Goal: Check status: Check status

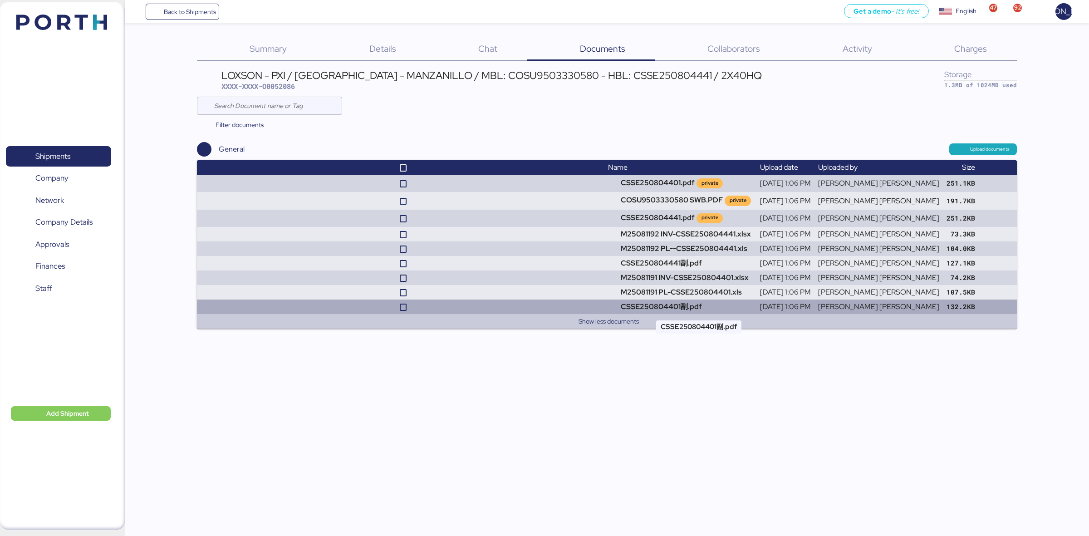
click at [678, 300] on td "CSSE250804401副.pdf" at bounding box center [681, 307] width 152 height 15
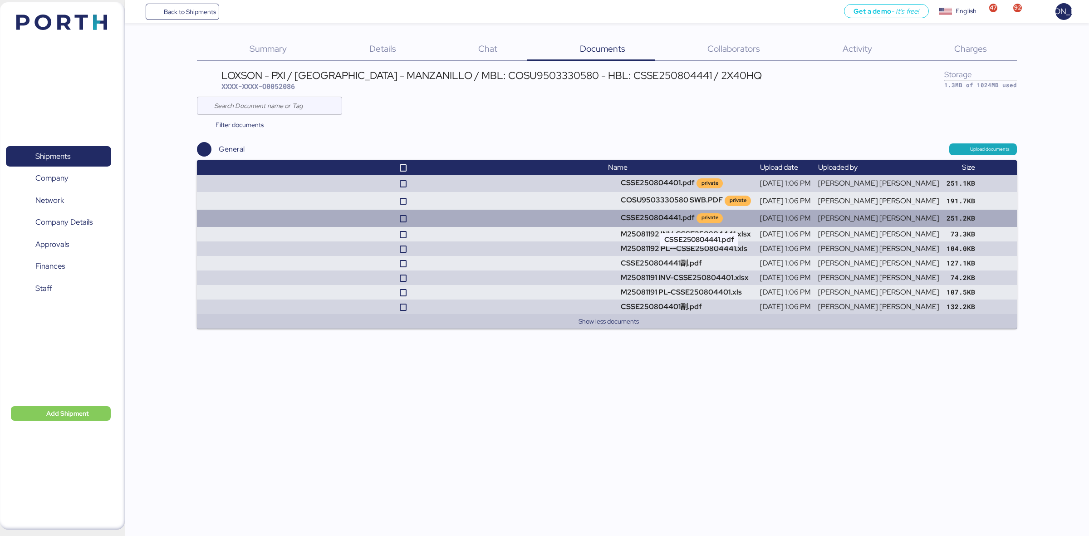
click at [672, 223] on td "CSSE250804441.pdf private" at bounding box center [681, 218] width 152 height 17
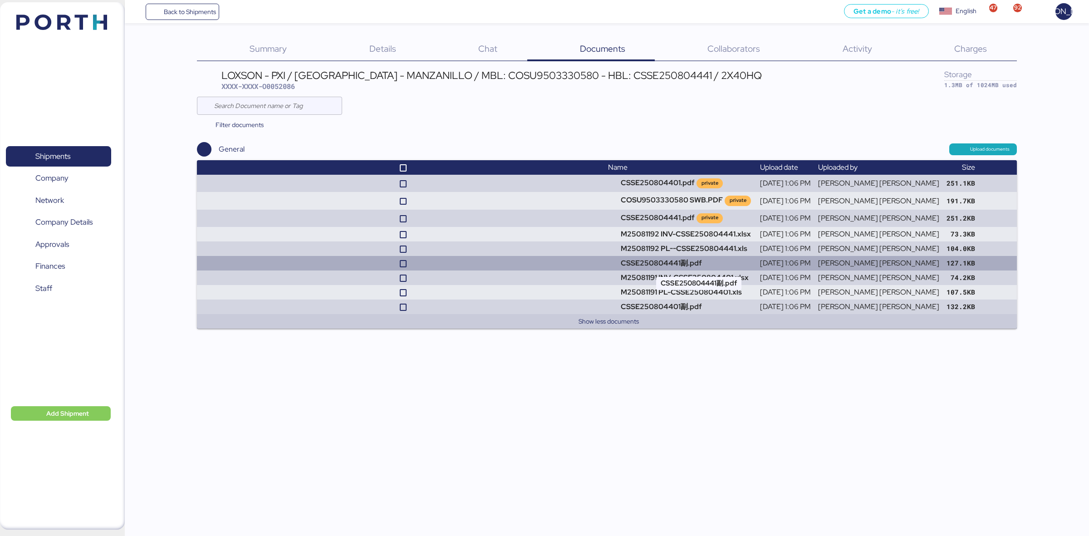
click at [749, 268] on td "CSSE250804441副.pdf" at bounding box center [681, 263] width 152 height 15
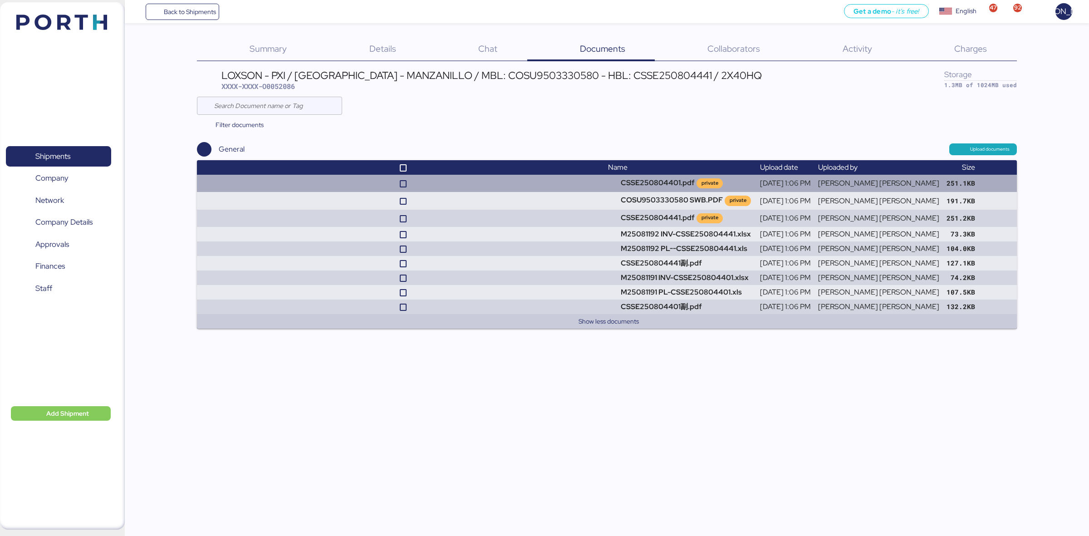
click at [598, 182] on td at bounding box center [401, 183] width 408 height 17
click at [605, 178] on td at bounding box center [401, 183] width 408 height 17
click at [643, 183] on td "CSSE250804401.pdf private" at bounding box center [681, 183] width 152 height 17
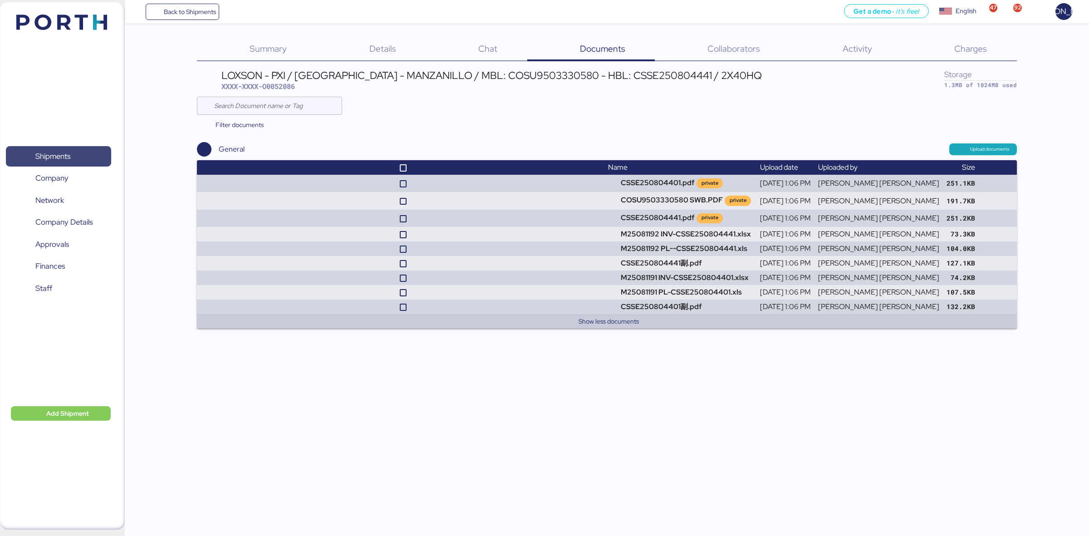
click at [51, 153] on span "Shipments" at bounding box center [52, 156] width 35 height 13
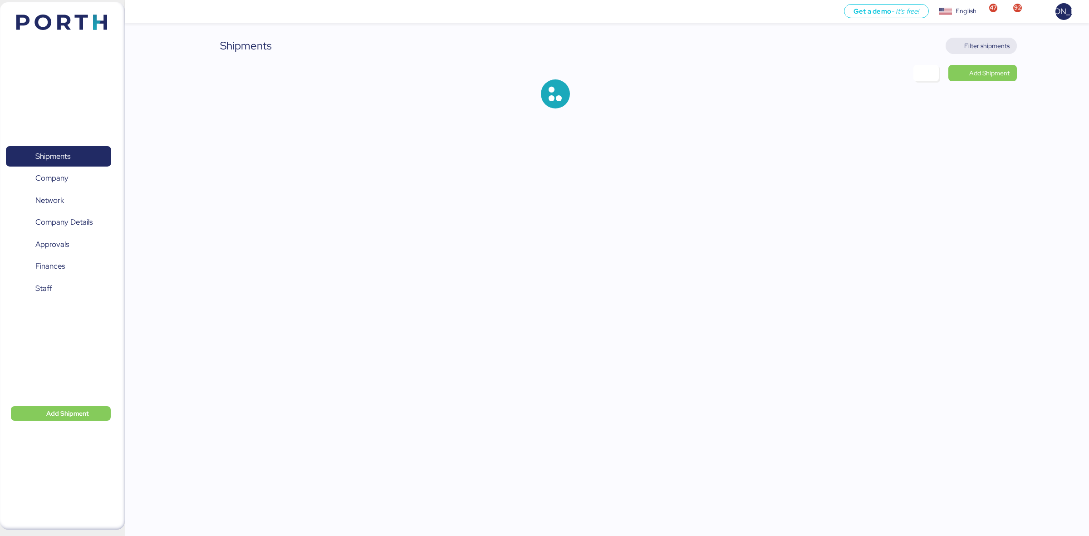
click at [986, 48] on span "Filter shipments" at bounding box center [986, 45] width 45 height 11
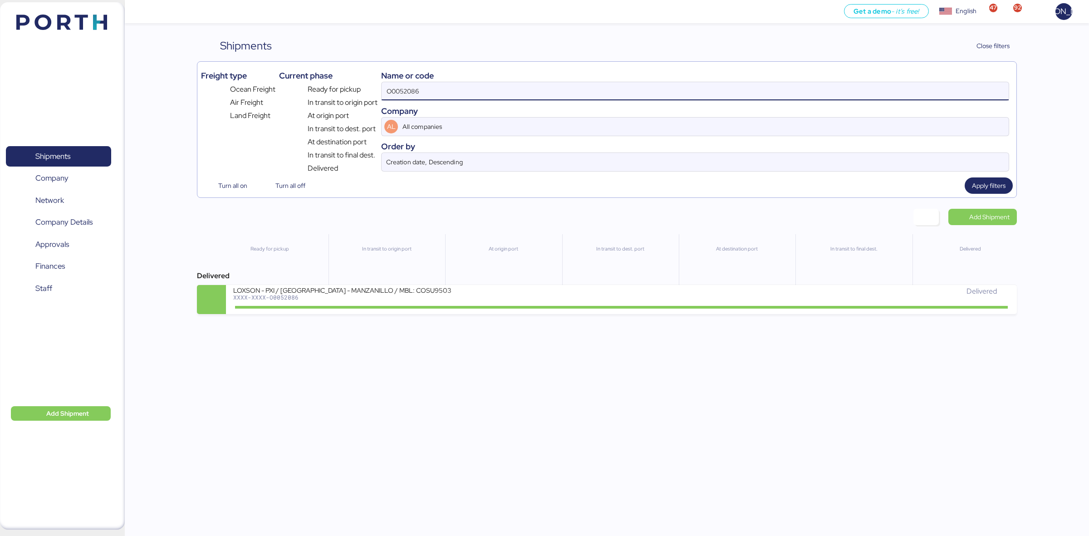
click at [509, 93] on input "O0052086" at bounding box center [695, 91] width 627 height 18
paste input "[PHONE_NUMBER]"
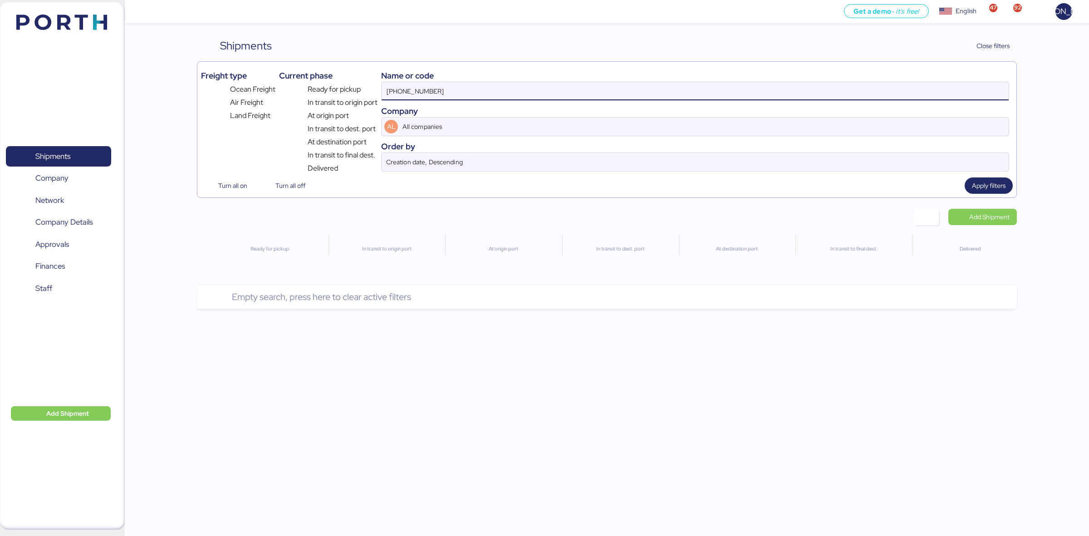
drag, startPoint x: 452, startPoint y: 89, endPoint x: 300, endPoint y: 78, distance: 153.0
click at [300, 78] on div "Freight type Ocean Freight Air Freight Land Freight Current phase Ready for pic…" at bounding box center [607, 119] width 812 height 108
paste input "A0052197"
type input "A0052197"
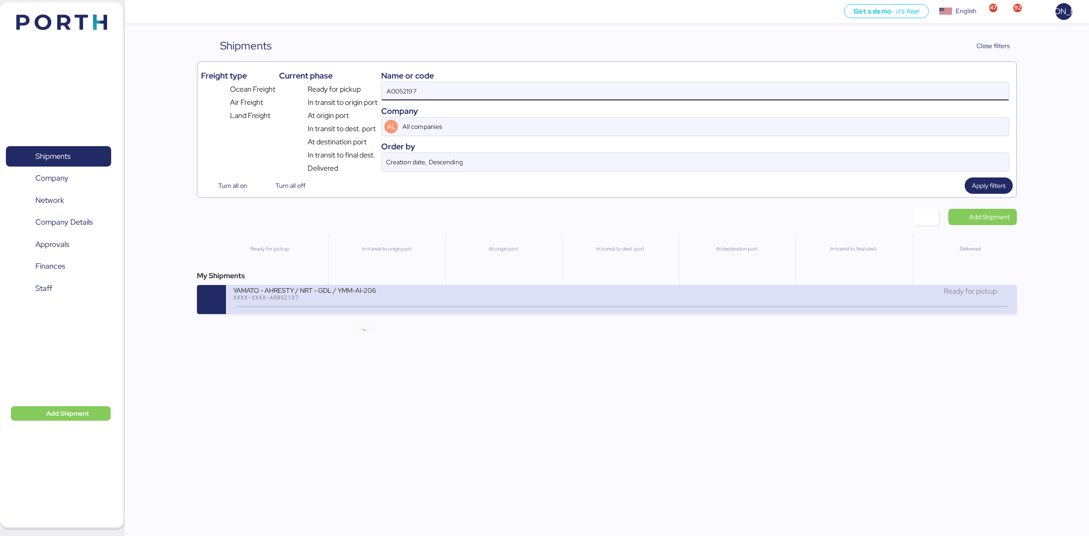
click at [345, 310] on icon at bounding box center [366, 307] width 44 height 10
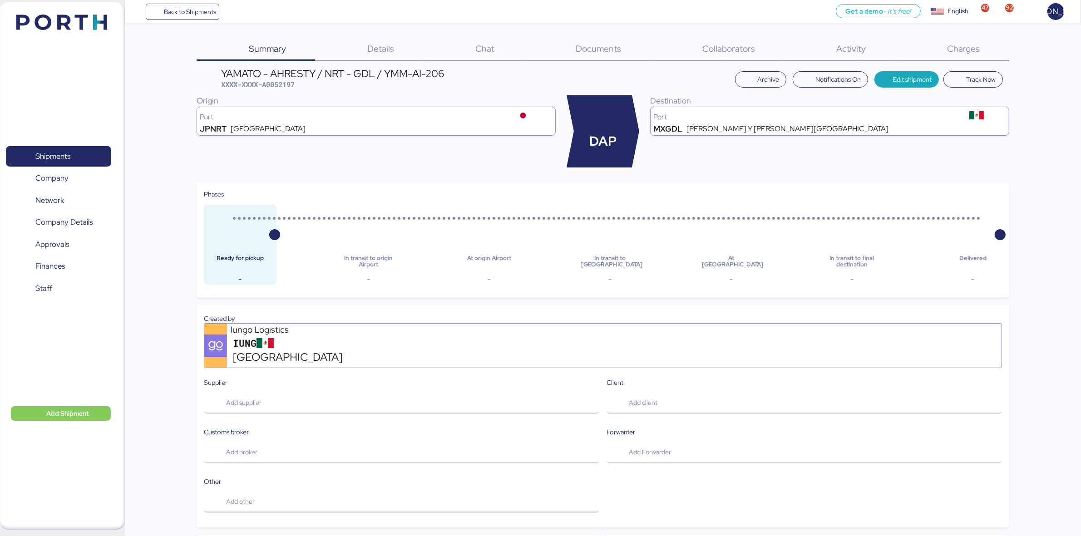
click at [932, 39] on div "Charges 0" at bounding box center [952, 50] width 114 height 24
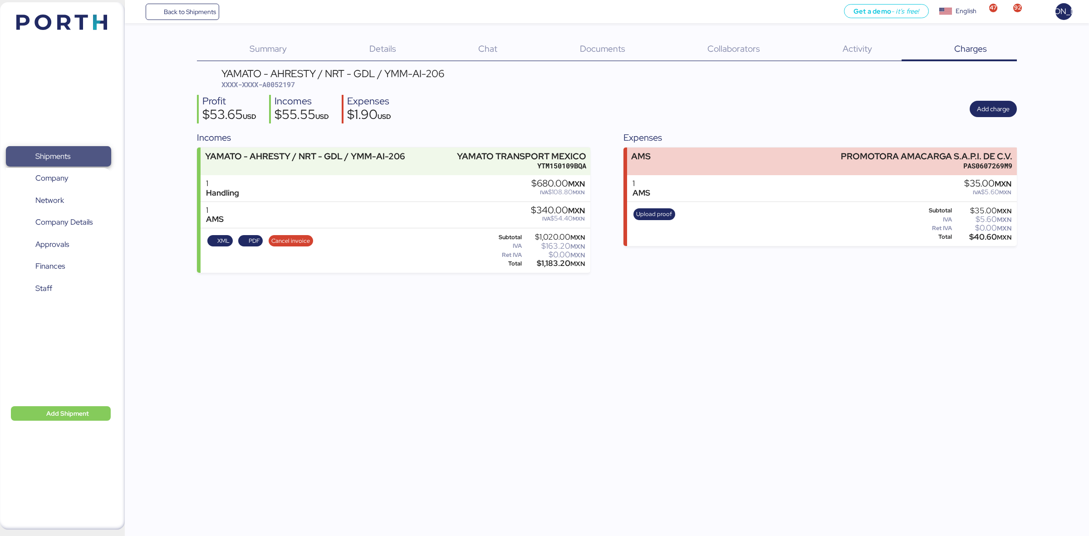
drag, startPoint x: 53, startPoint y: 150, endPoint x: 112, endPoint y: 119, distance: 66.6
click at [53, 150] on span "Shipments" at bounding box center [52, 156] width 35 height 13
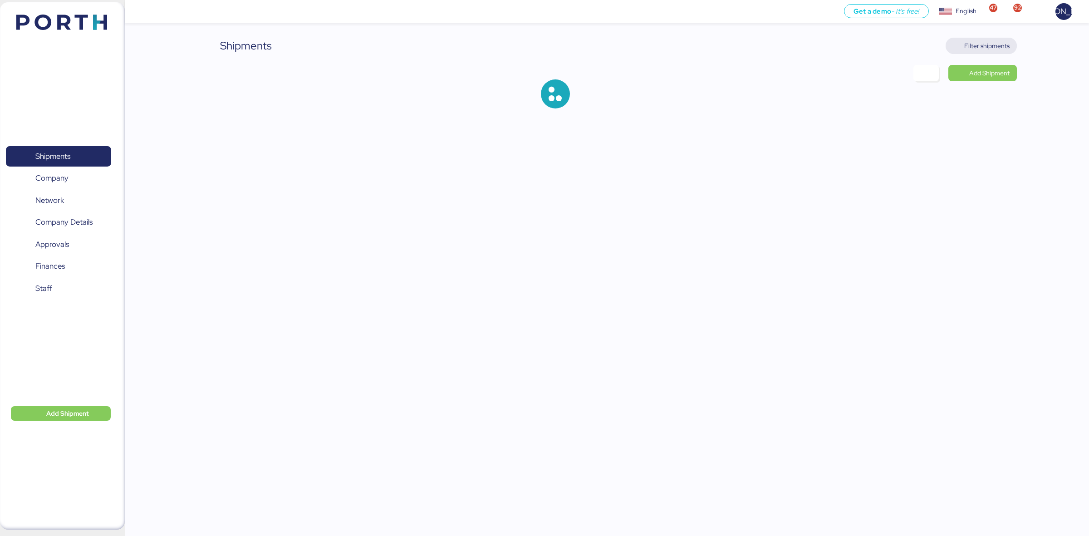
click at [975, 41] on span "Filter shipments" at bounding box center [986, 45] width 45 height 11
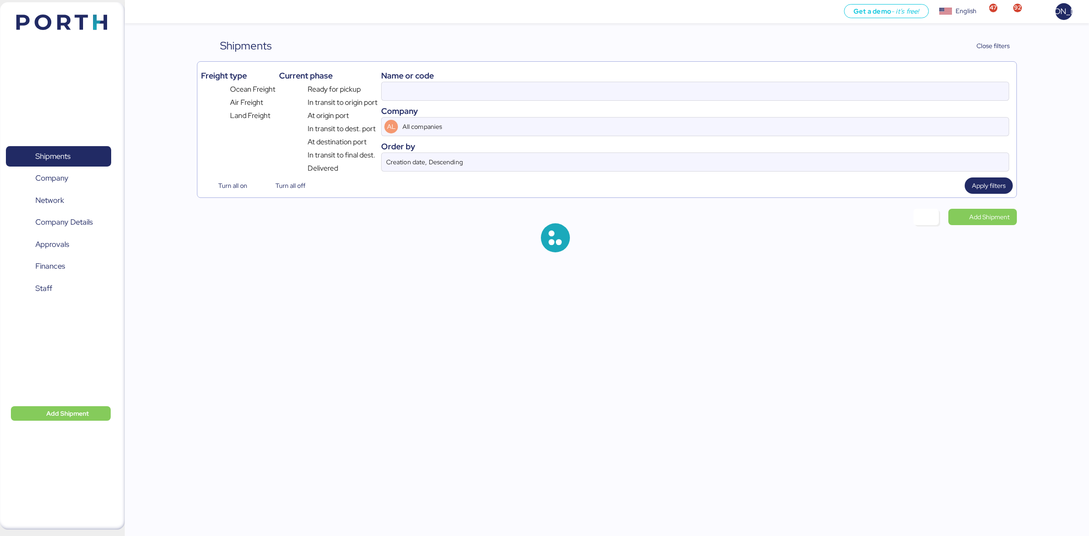
click at [481, 77] on div "Name or code" at bounding box center [695, 75] width 628 height 12
click at [481, 92] on input at bounding box center [695, 91] width 627 height 18
paste input "YTJ61010814"
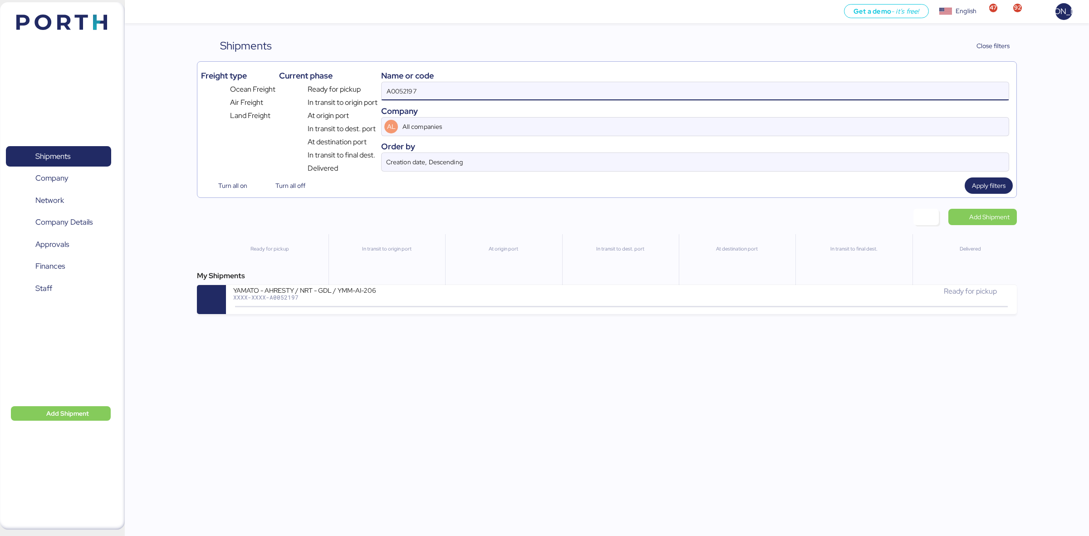
type input "A0052197"
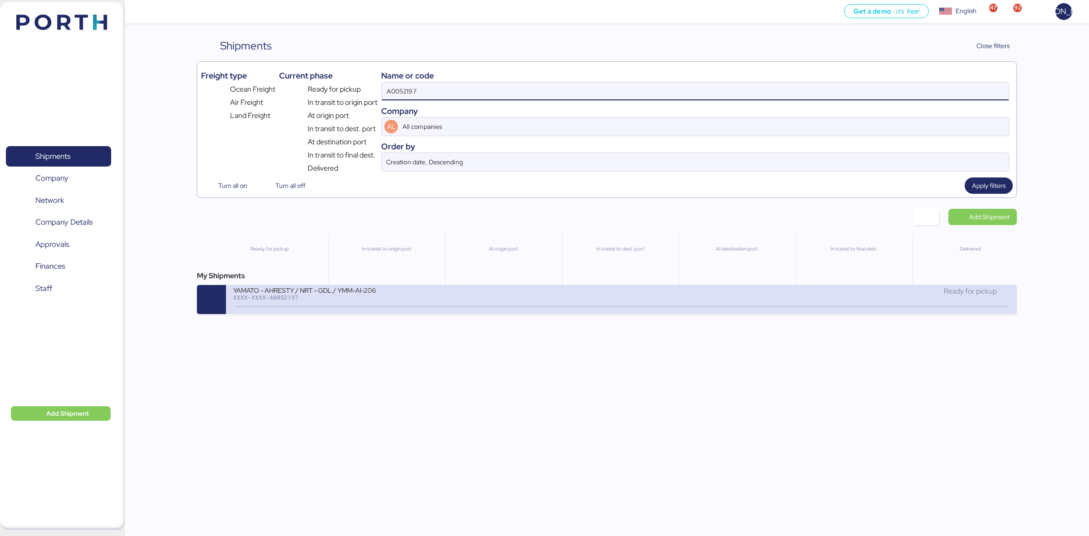
click at [433, 305] on div "YAMATO - AHRESTY / NRT - GDL / YMM-AI-206 XXXX-XXXX-A0052197" at bounding box center [427, 296] width 388 height 20
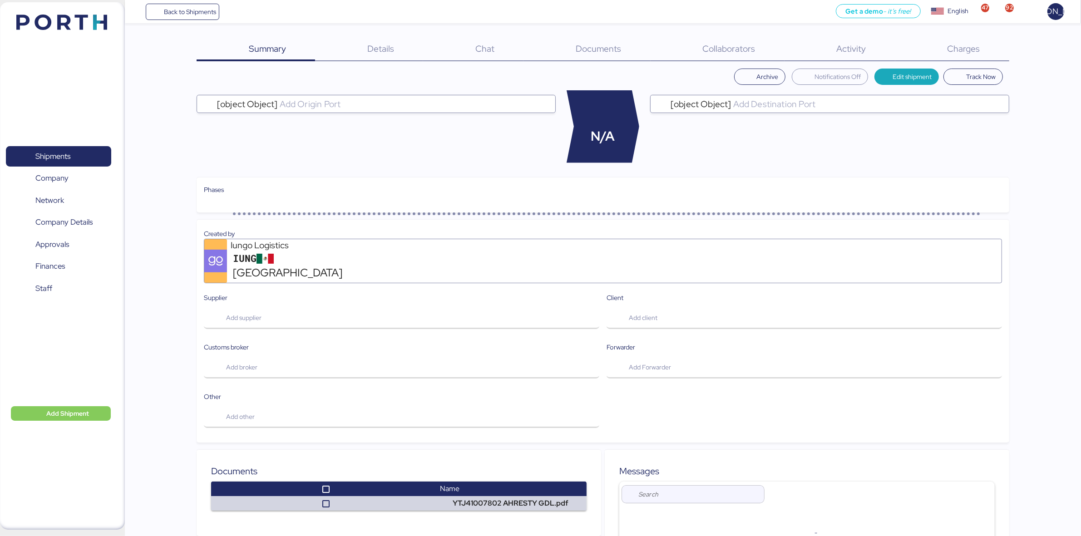
click at [974, 39] on div "Charges 0" at bounding box center [952, 50] width 114 height 24
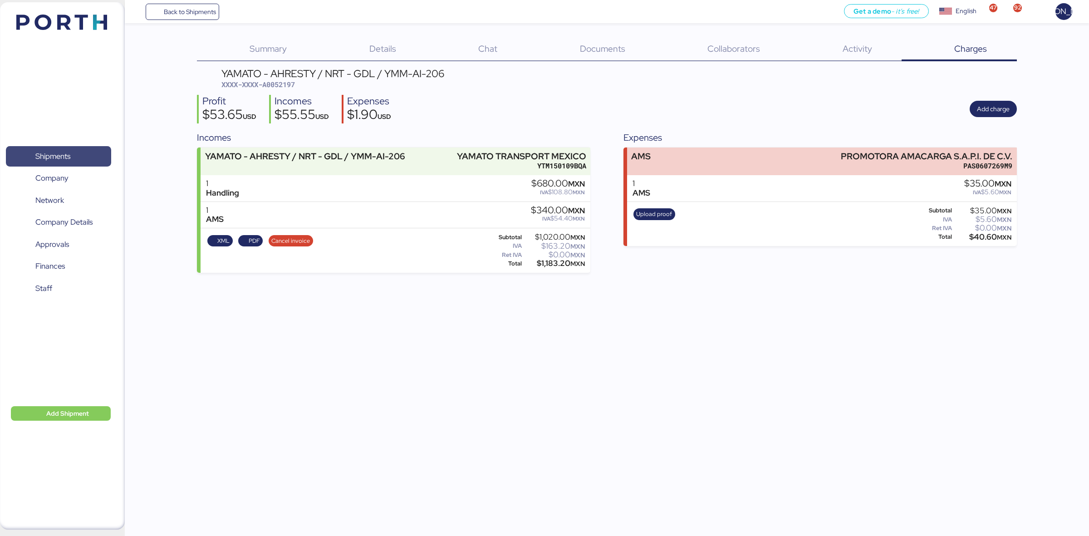
click at [57, 150] on span "Shipments" at bounding box center [59, 156] width 98 height 13
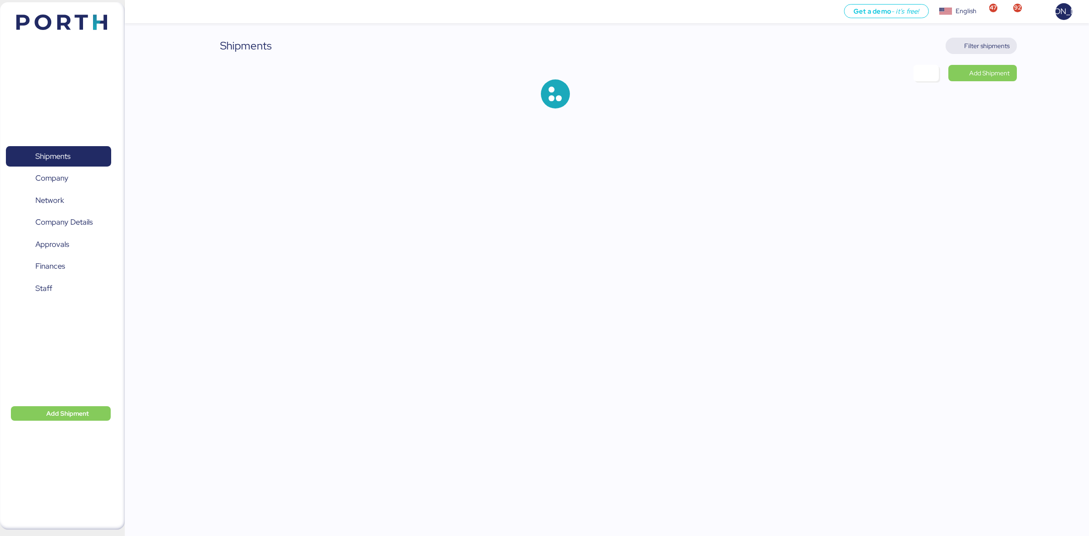
click at [986, 40] on span "Filter shipments" at bounding box center [986, 45] width 45 height 11
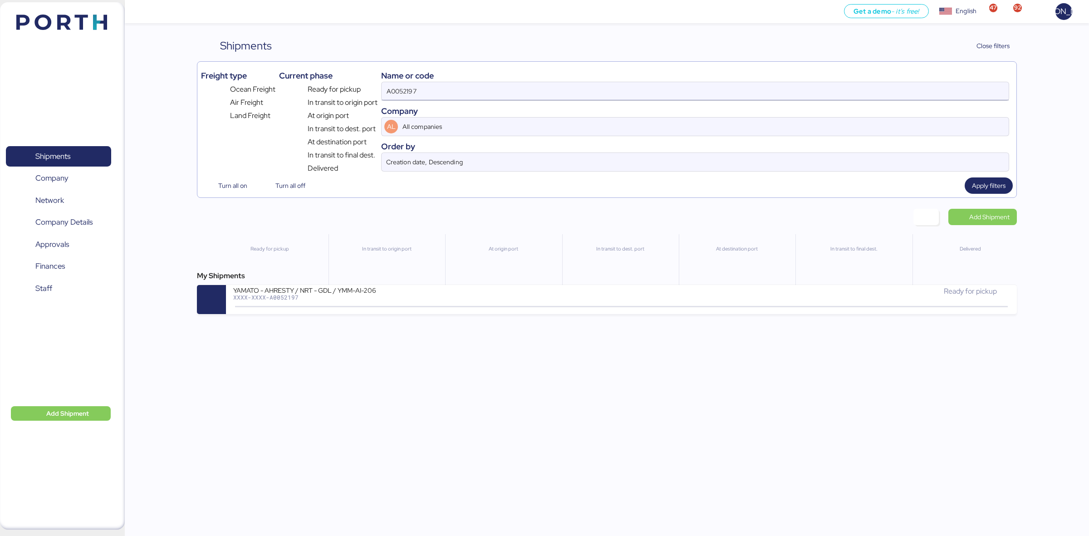
click at [468, 94] on input "A0052197" at bounding box center [695, 91] width 627 height 18
paste input "YTJ61010814"
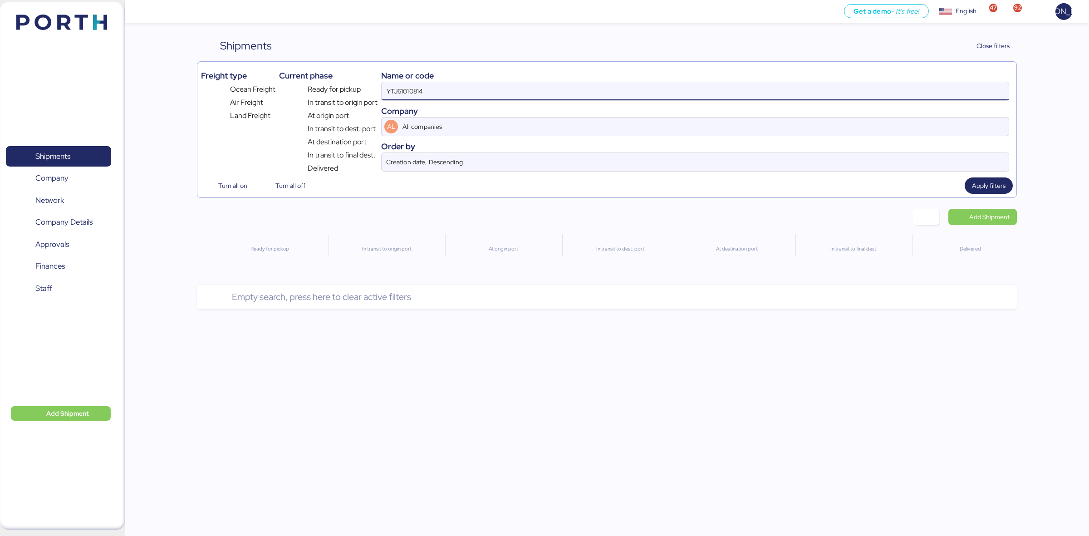
click at [468, 94] on input "YTJ61010814" at bounding box center [695, 91] width 627 height 18
click at [414, 84] on input "YTJ61010814" at bounding box center [695, 91] width 627 height 18
paste input
click at [453, 98] on input "YTJ61010814" at bounding box center [695, 91] width 627 height 18
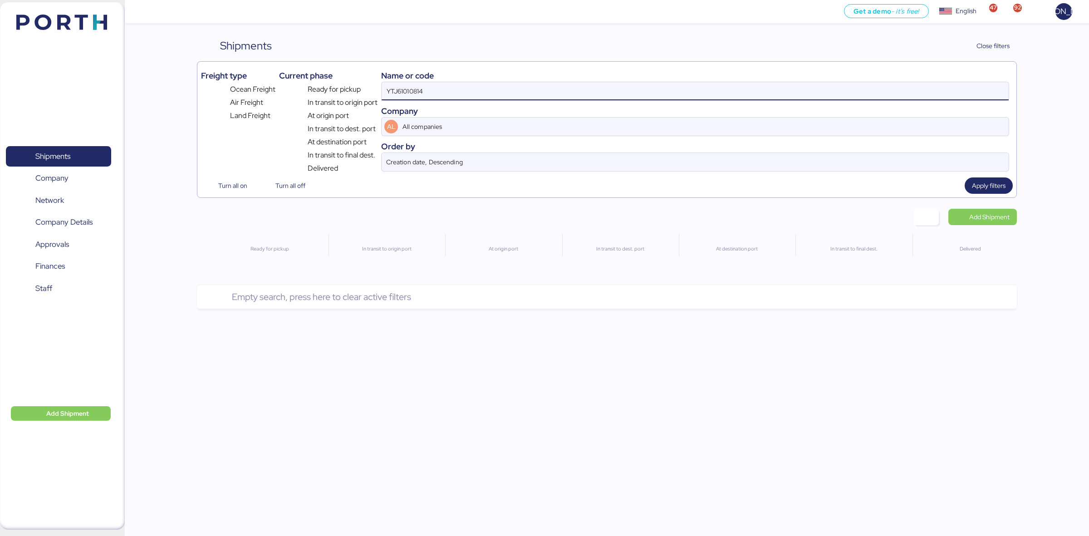
click at [401, 90] on input "YTJ61010814" at bounding box center [695, 91] width 627 height 18
paste input
click at [417, 89] on input "YTJ61010814" at bounding box center [695, 91] width 627 height 18
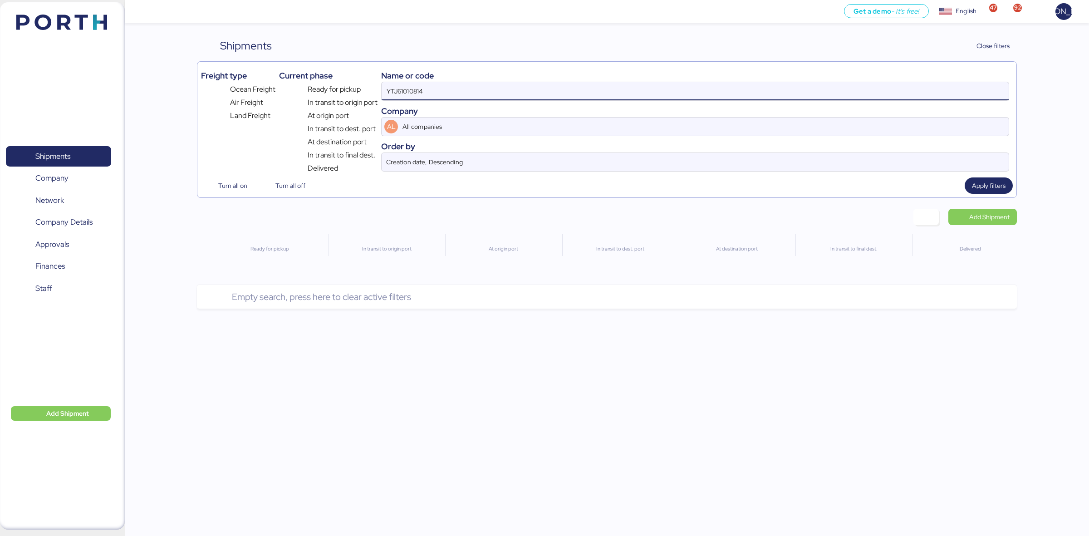
paste input "A0052206"
type input "A0052206"
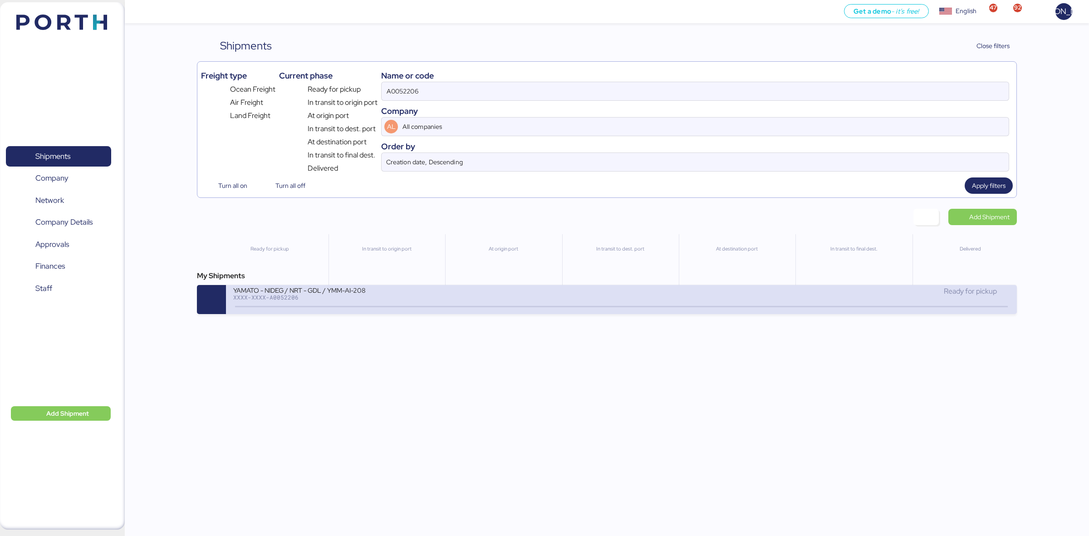
click at [448, 288] on div "YAMATO - NIDEG / NRT - GDL / YMM-AI-208" at bounding box center [342, 290] width 218 height 8
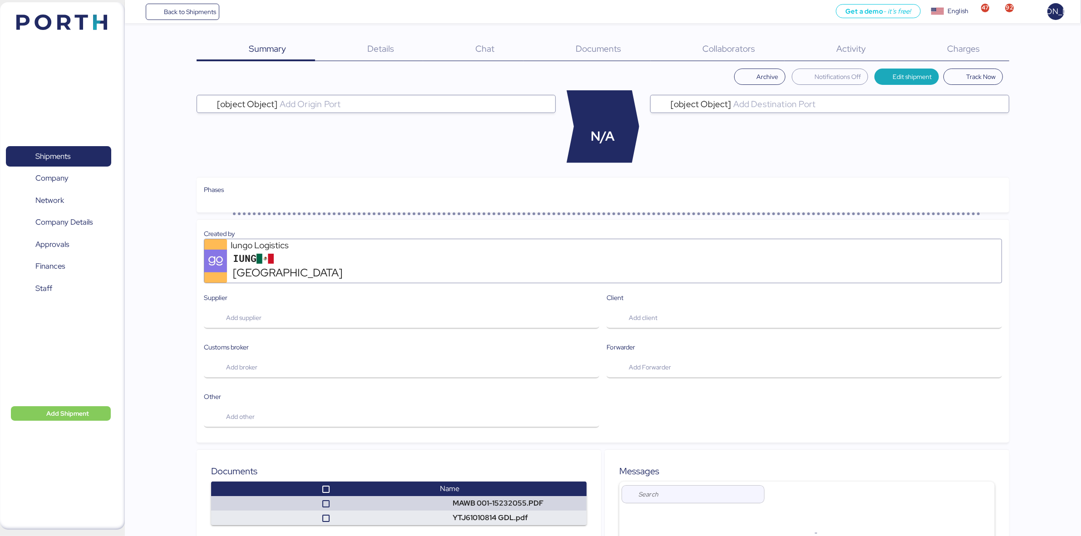
click at [954, 48] on span "Charges" at bounding box center [963, 49] width 33 height 12
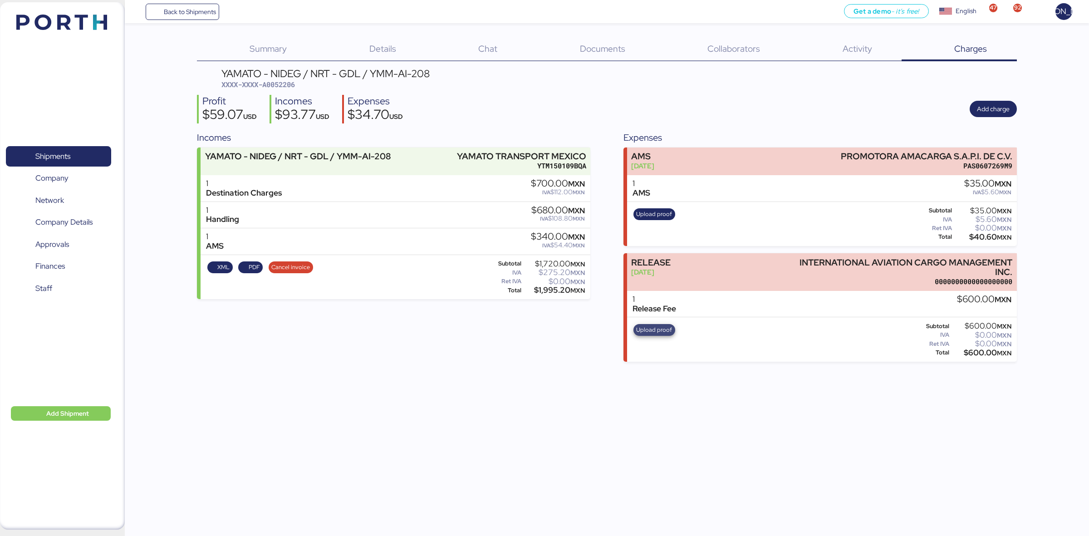
click at [648, 330] on span "Upload proof" at bounding box center [654, 330] width 36 height 10
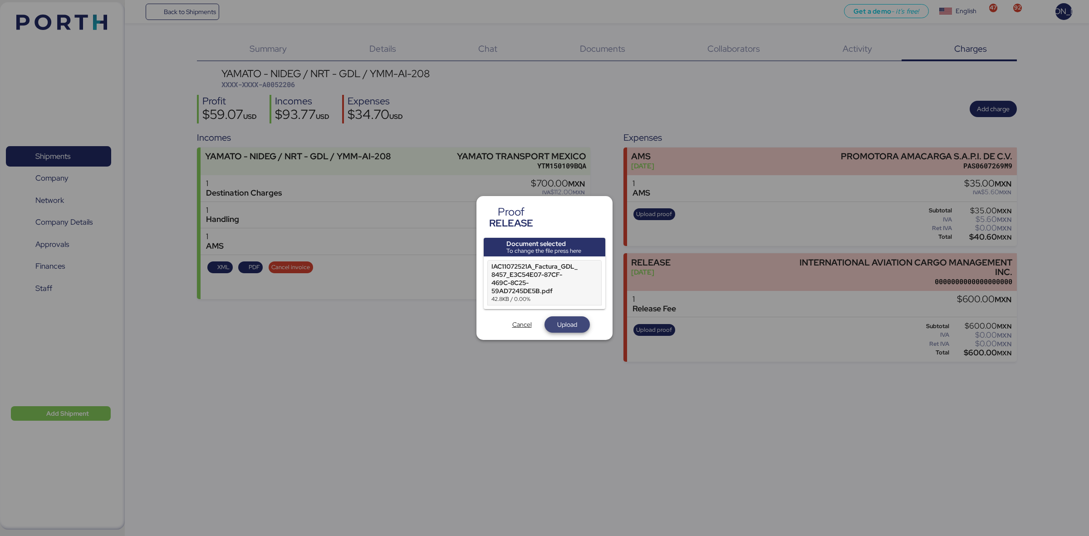
click at [569, 325] on span "Upload" at bounding box center [567, 324] width 20 height 11
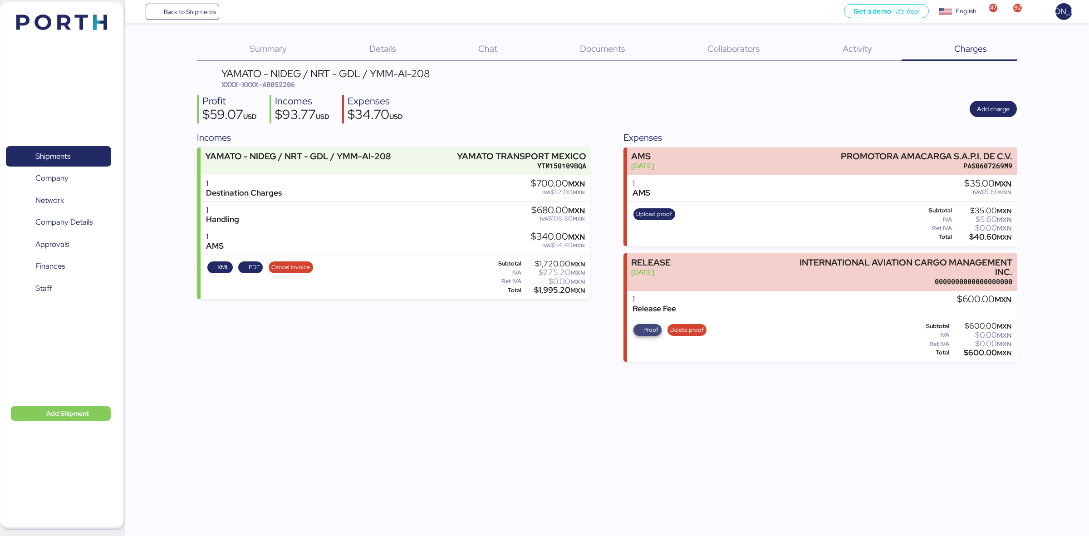
click at [648, 330] on span "Proof" at bounding box center [651, 330] width 15 height 10
click at [97, 150] on span "Shipments" at bounding box center [59, 156] width 98 height 13
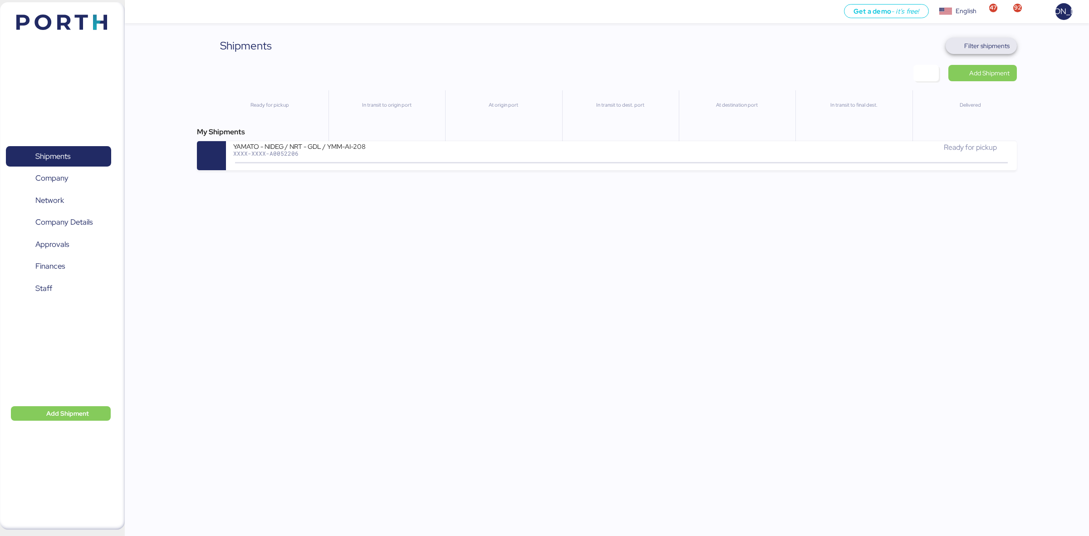
click at [989, 48] on span "Filter shipments" at bounding box center [986, 45] width 45 height 11
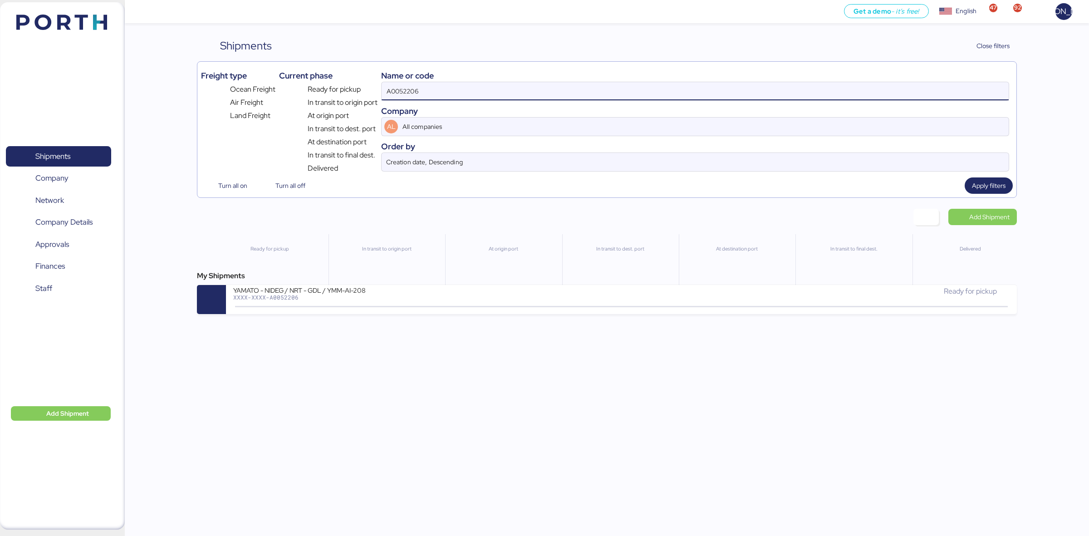
click at [411, 87] on input "A0052206" at bounding box center [695, 91] width 627 height 18
paste input "O0052221"
type input "O0052221"
